Goal: Navigation & Orientation: Find specific page/section

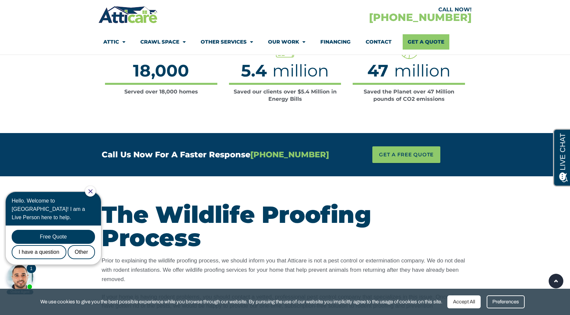
scroll to position [1437, 0]
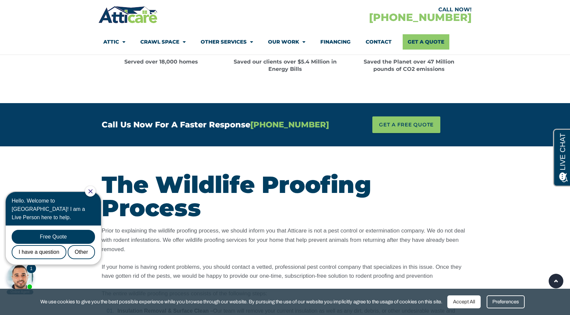
click at [239, 45] on link "Other Services" at bounding box center [227, 41] width 52 height 15
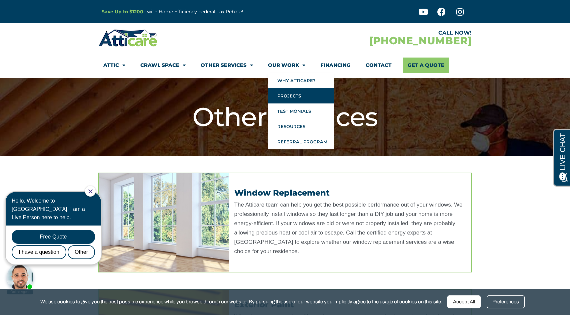
click at [303, 93] on link "Projects" at bounding box center [301, 95] width 66 height 15
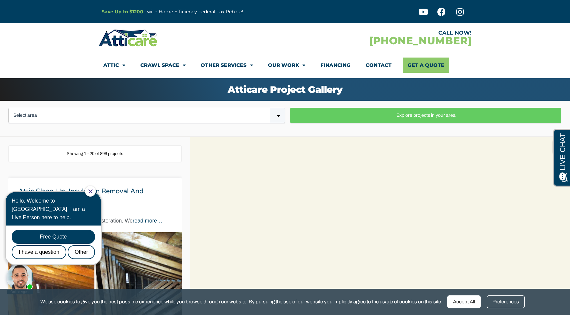
click at [116, 64] on link "Attic" at bounding box center [114, 65] width 22 height 15
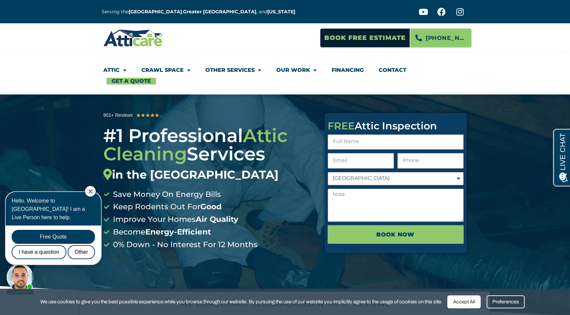
click at [243, 41] on div at bounding box center [194, 37] width 182 height 19
